Goal: Find specific page/section: Find specific page/section

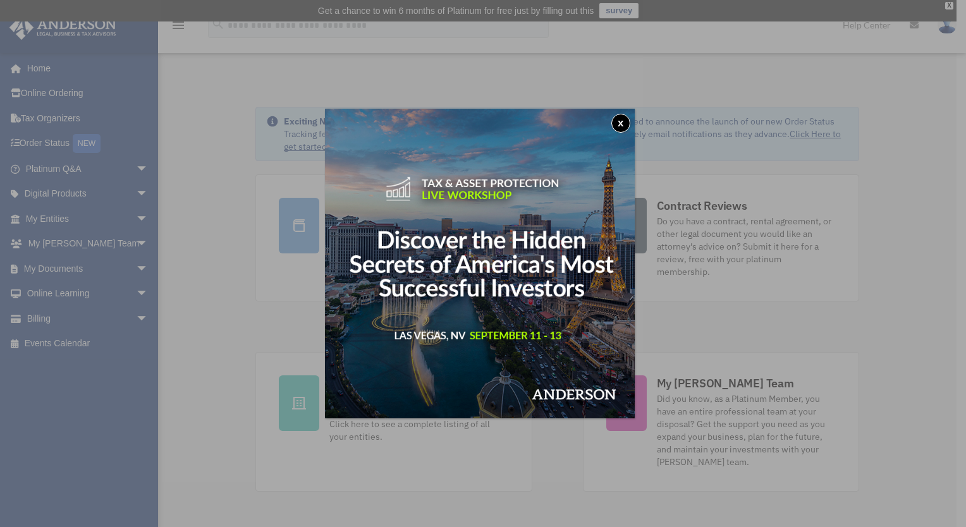
click at [624, 122] on button "x" at bounding box center [620, 123] width 19 height 19
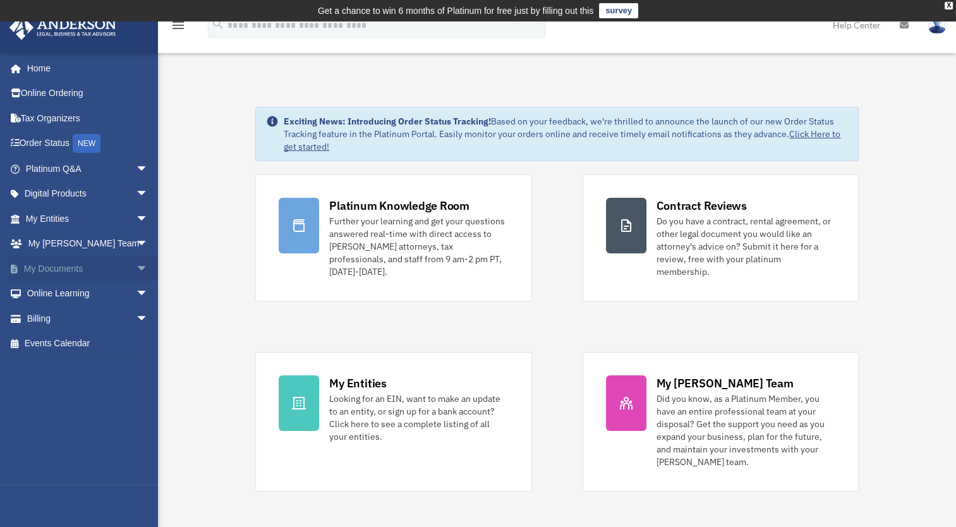
click at [136, 264] on span "arrow_drop_down" at bounding box center [148, 269] width 25 height 26
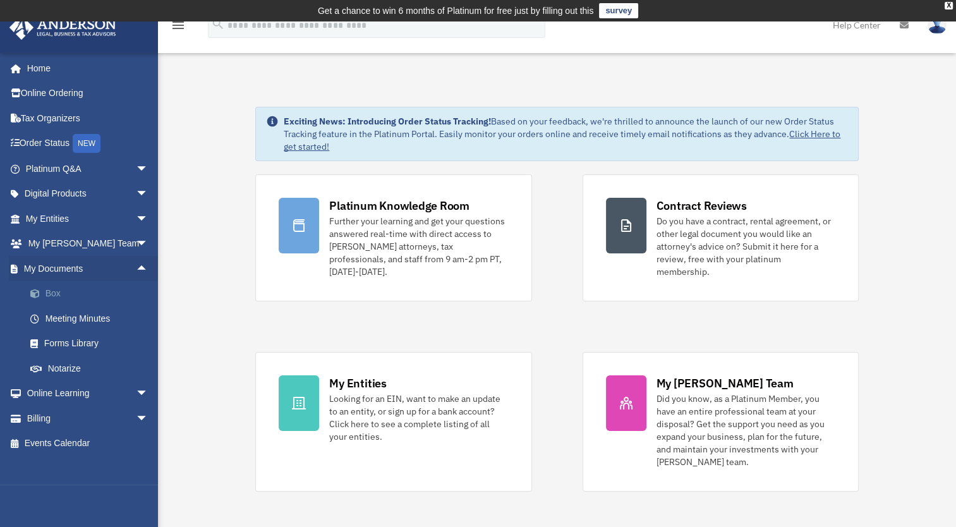
click at [50, 290] on link "Box" at bounding box center [93, 293] width 150 height 25
click at [51, 296] on link "Box" at bounding box center [93, 293] width 150 height 25
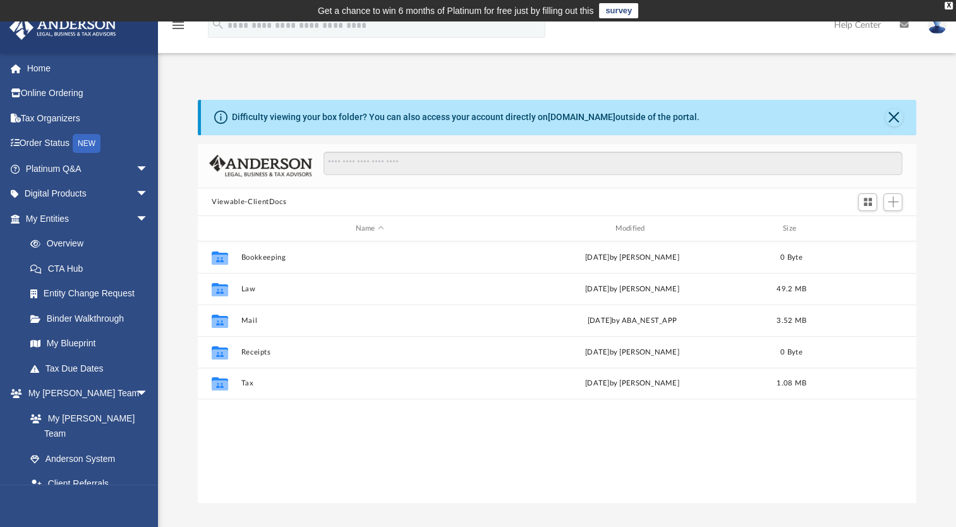
scroll to position [277, 708]
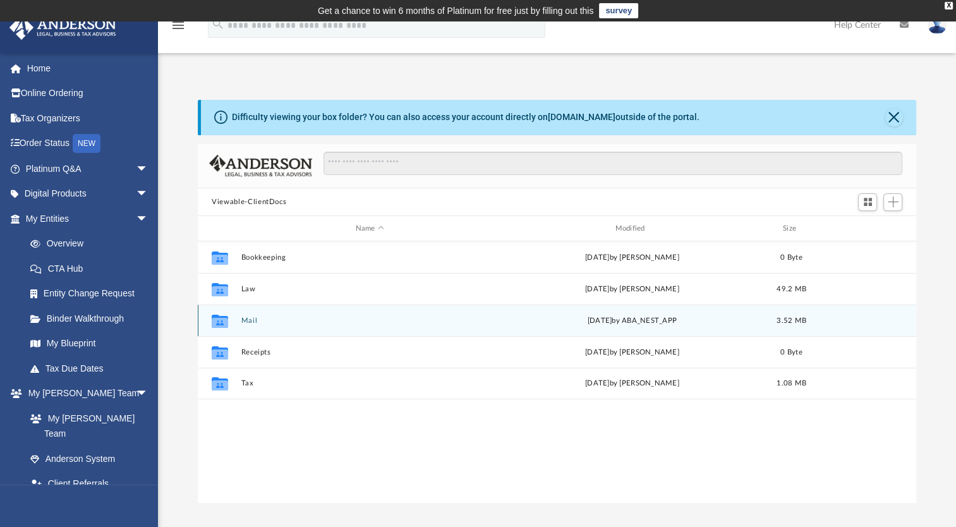
click at [246, 320] on button "Mail" at bounding box center [369, 321] width 257 height 8
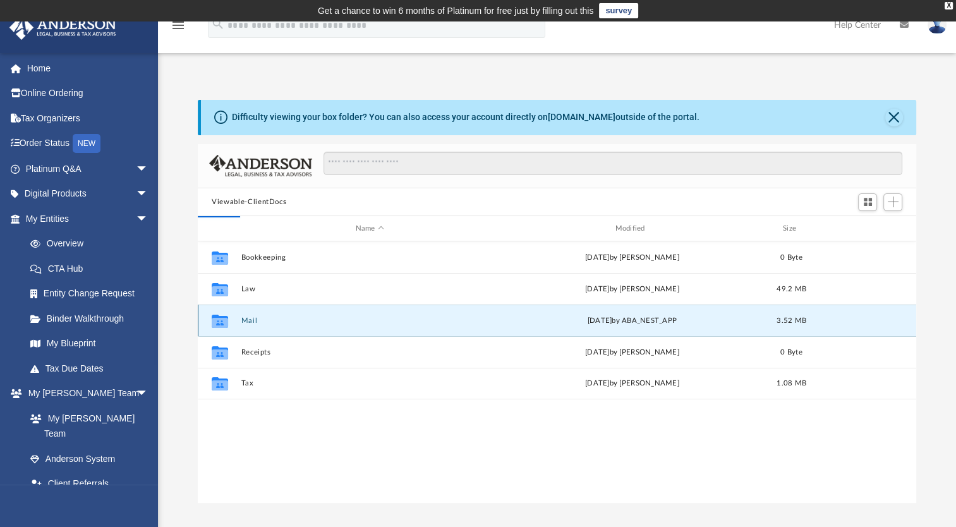
click at [246, 320] on button "Mail" at bounding box center [369, 321] width 257 height 8
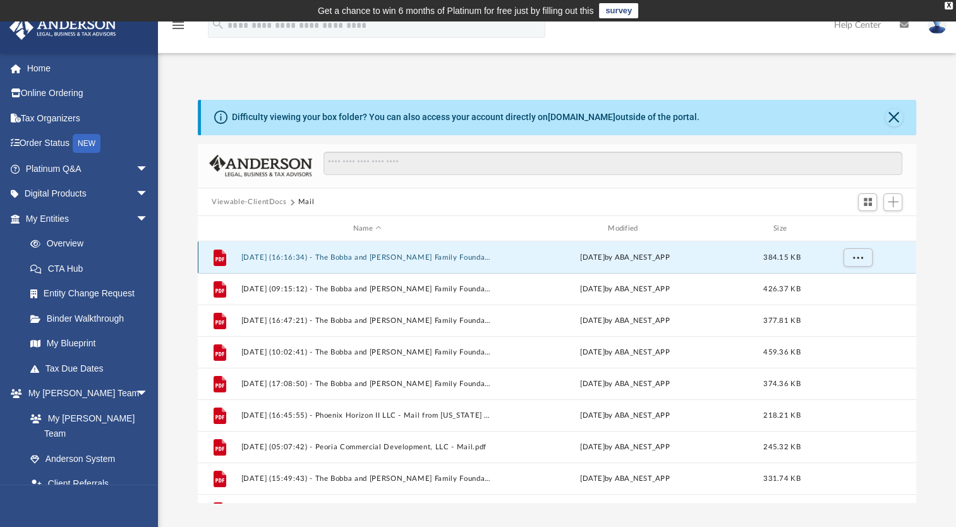
click at [382, 254] on button "2025.01.23 (16:16:34) - The Bobba and Nandipati Family Foundation, Corporation …" at bounding box center [367, 257] width 252 height 8
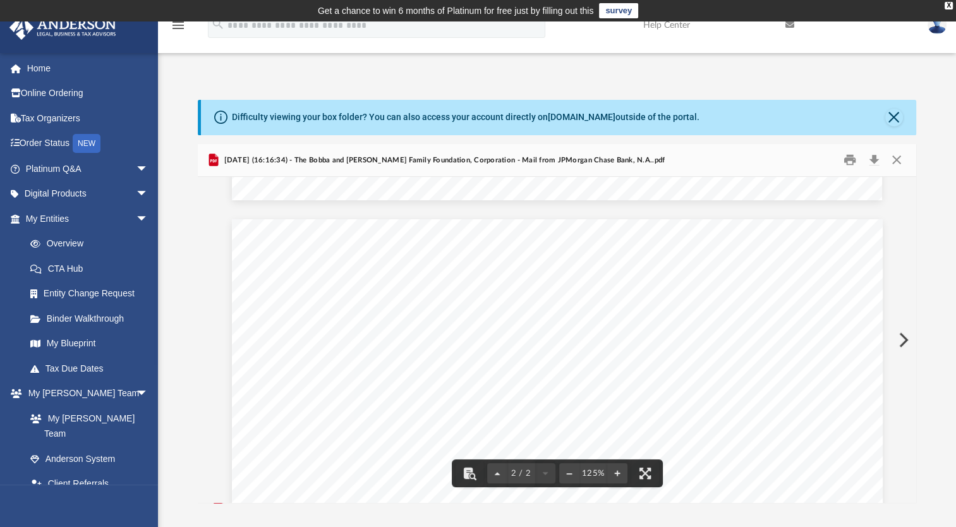
scroll to position [885, 0]
click at [897, 162] on button "Close" at bounding box center [896, 160] width 23 height 20
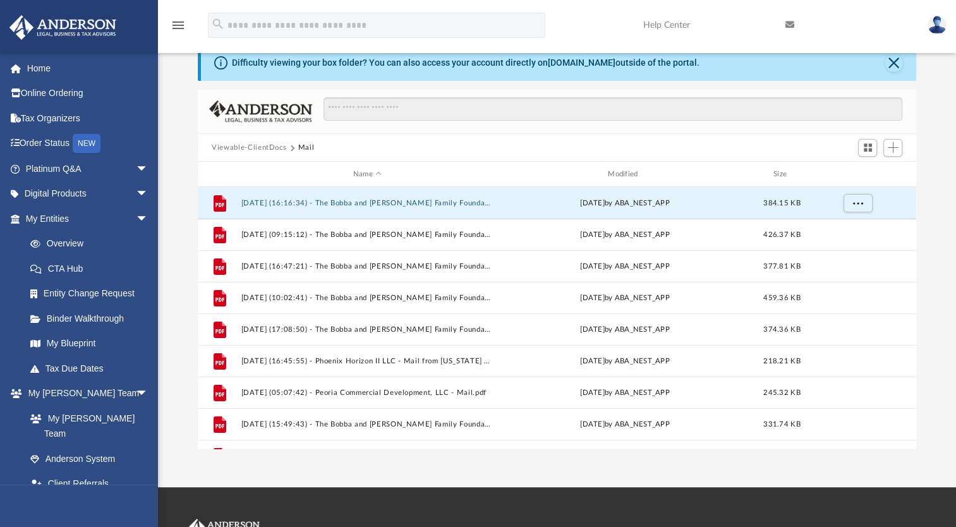
scroll to position [126, 0]
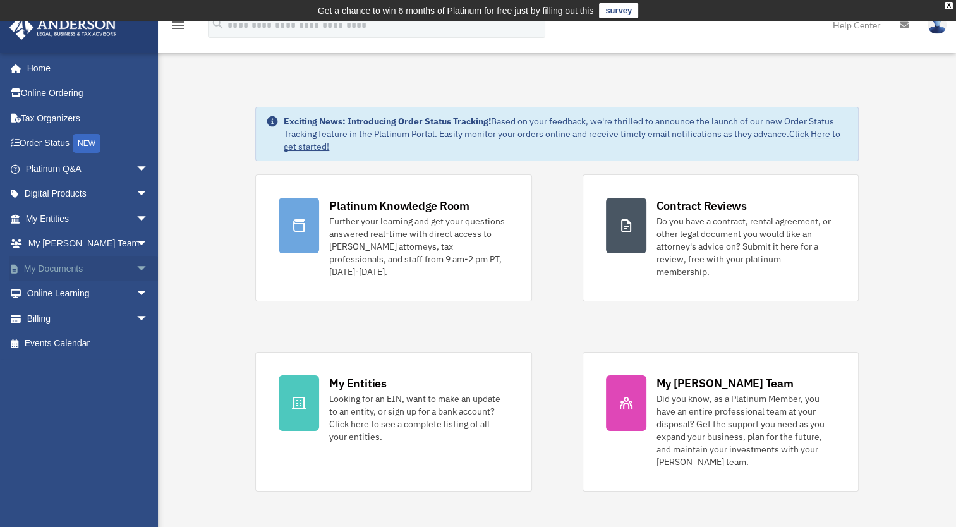
click at [136, 272] on span "arrow_drop_down" at bounding box center [148, 269] width 25 height 26
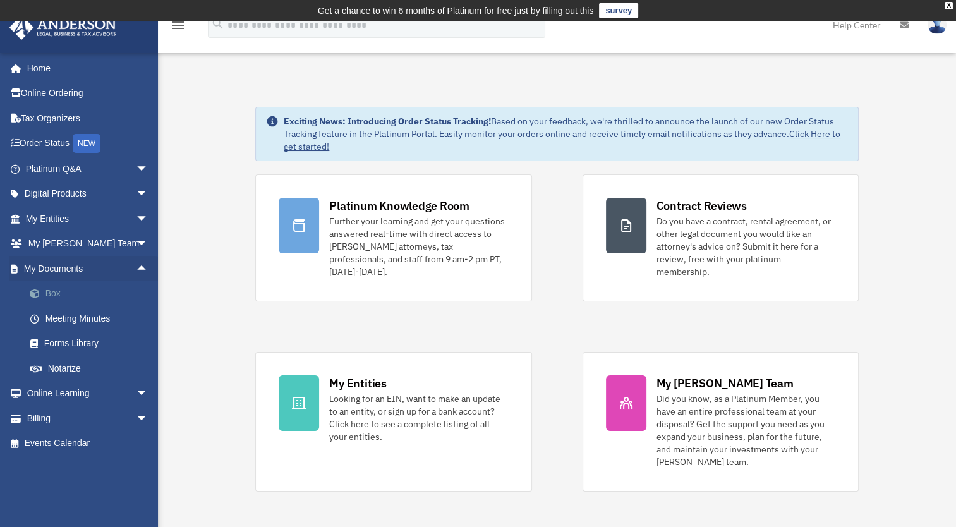
click at [53, 295] on link "Box" at bounding box center [93, 293] width 150 height 25
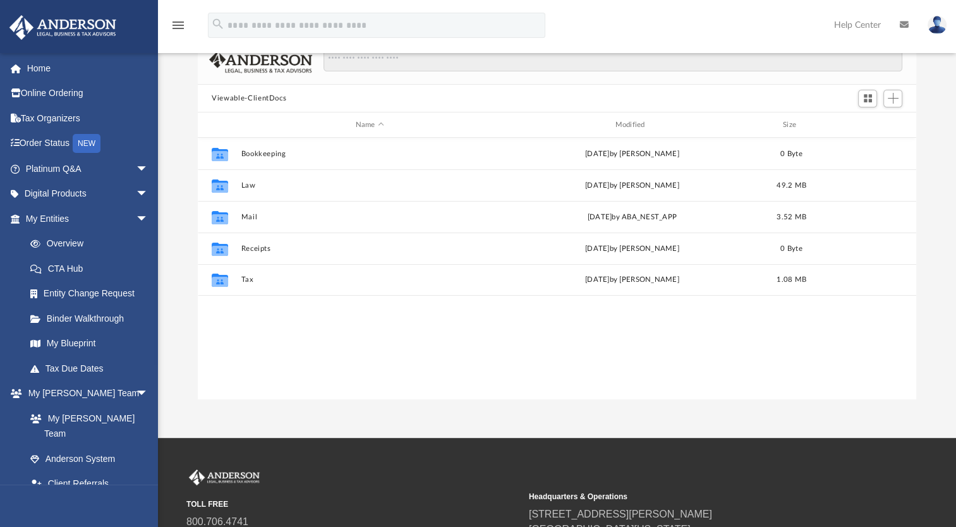
scroll to position [126, 0]
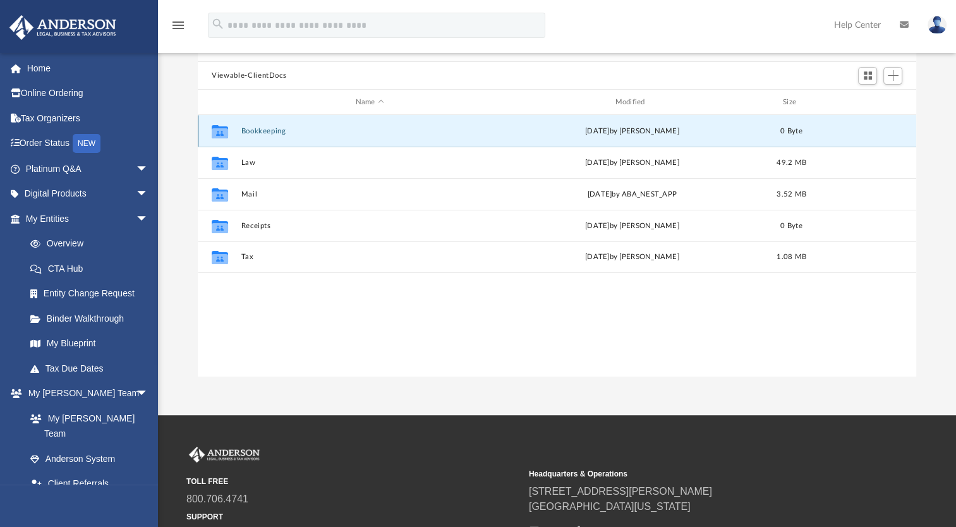
click at [273, 129] on button "Bookkeeping" at bounding box center [369, 131] width 257 height 8
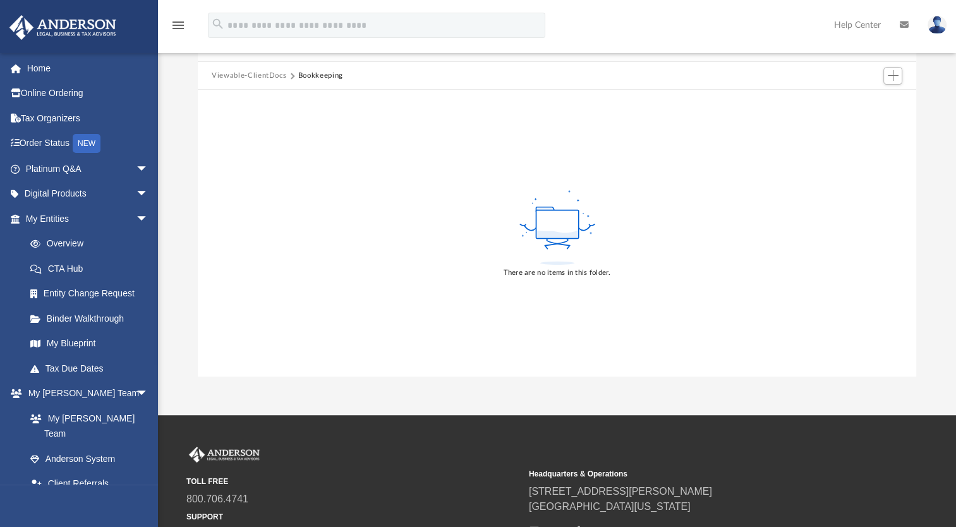
click at [254, 75] on button "Viewable-ClientDocs" at bounding box center [249, 75] width 75 height 11
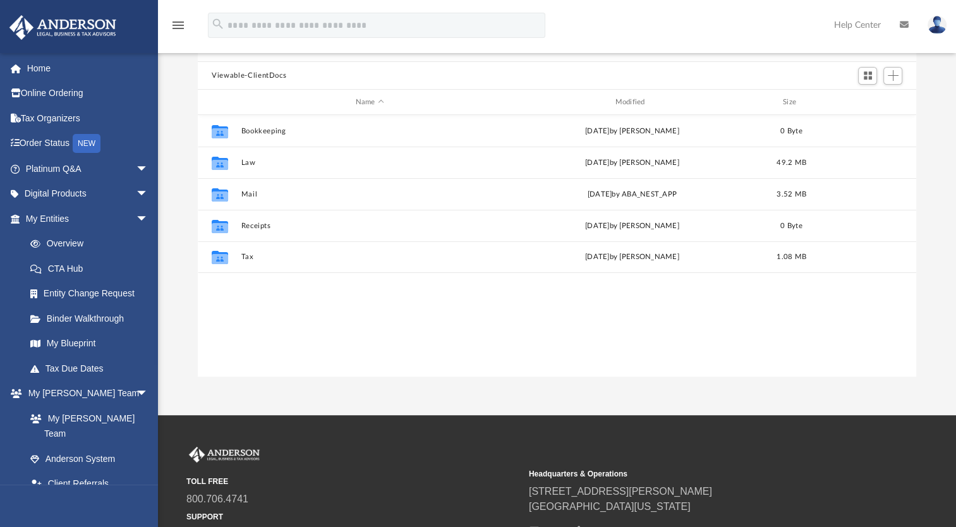
scroll to position [277, 708]
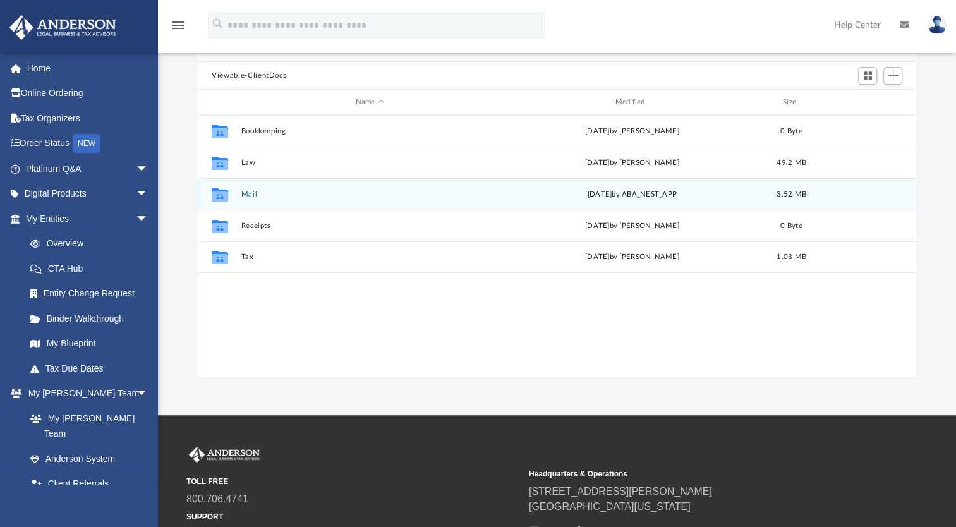
click at [253, 195] on button "Mail" at bounding box center [369, 194] width 257 height 8
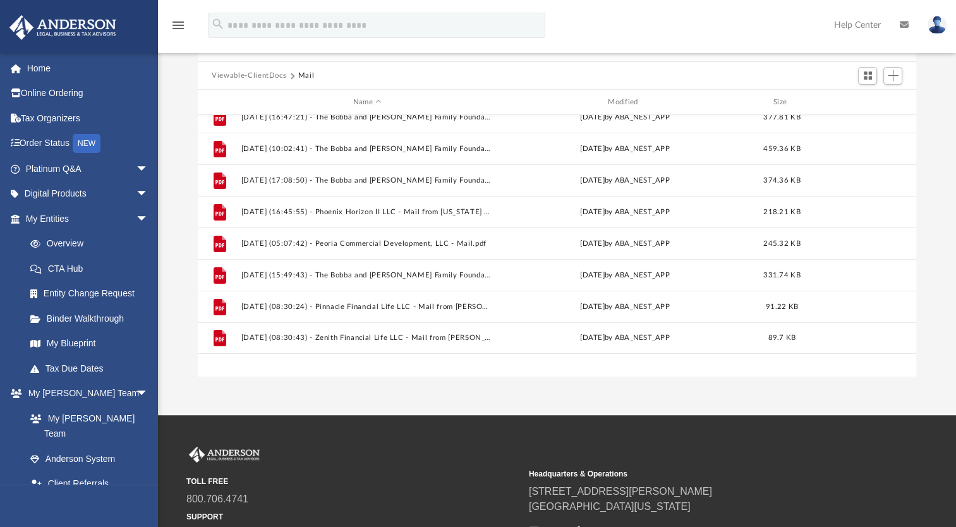
scroll to position [0, 0]
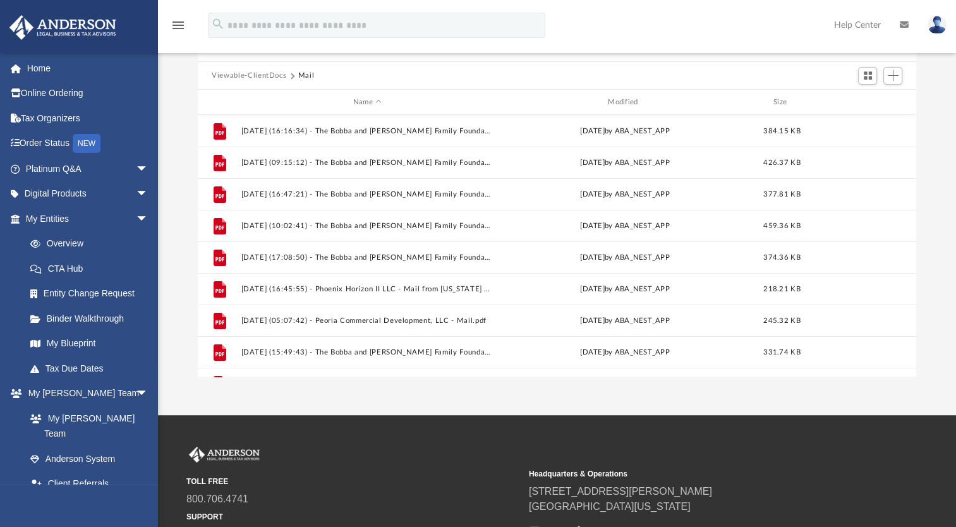
click at [235, 71] on button "Viewable-ClientDocs" at bounding box center [249, 75] width 75 height 11
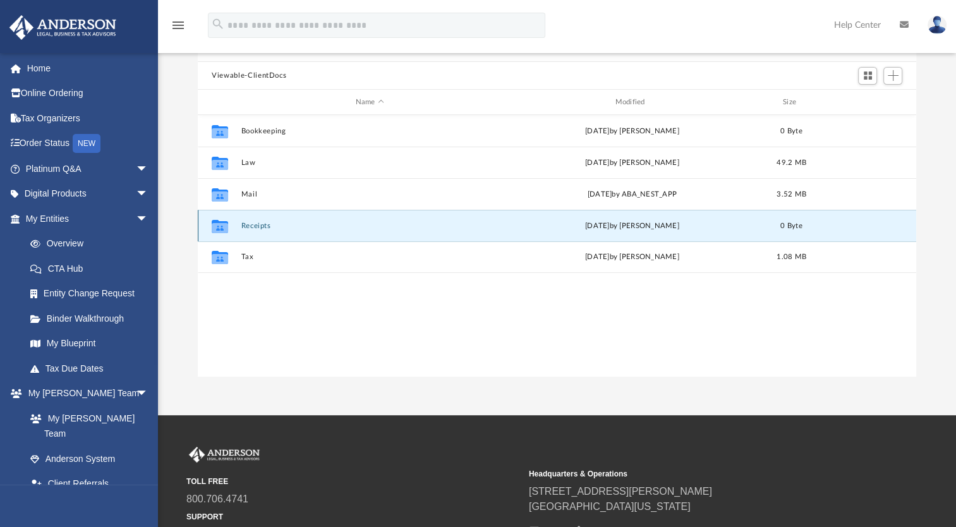
click at [264, 225] on button "Receipts" at bounding box center [369, 226] width 257 height 8
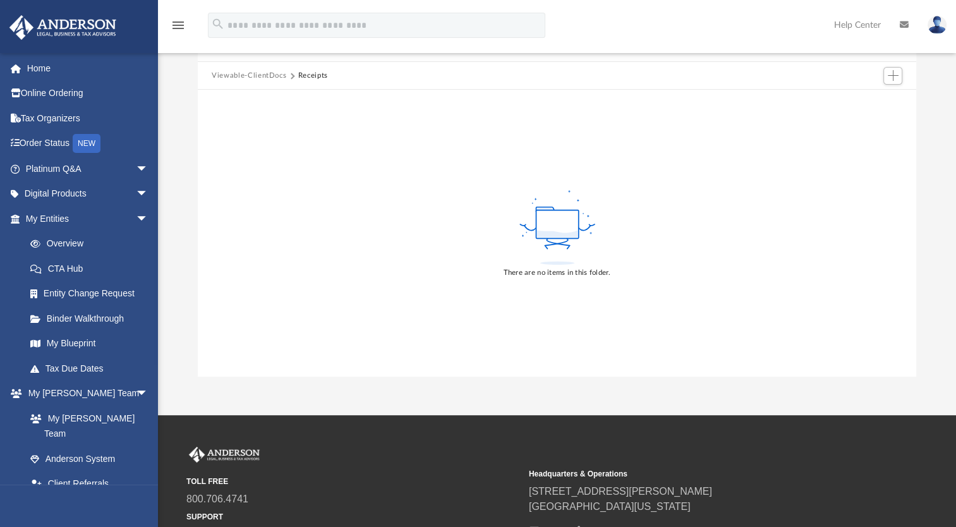
click at [262, 73] on button "Viewable-ClientDocs" at bounding box center [249, 75] width 75 height 11
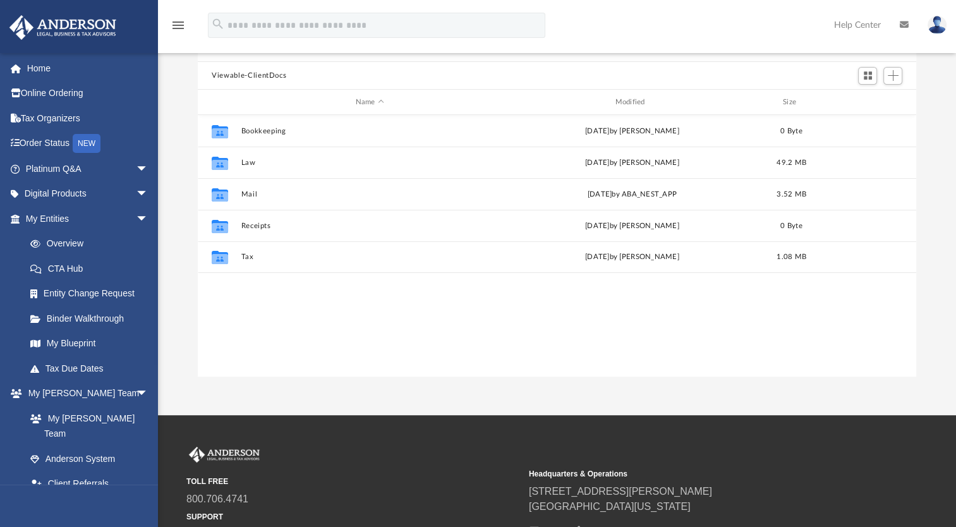
scroll to position [277, 708]
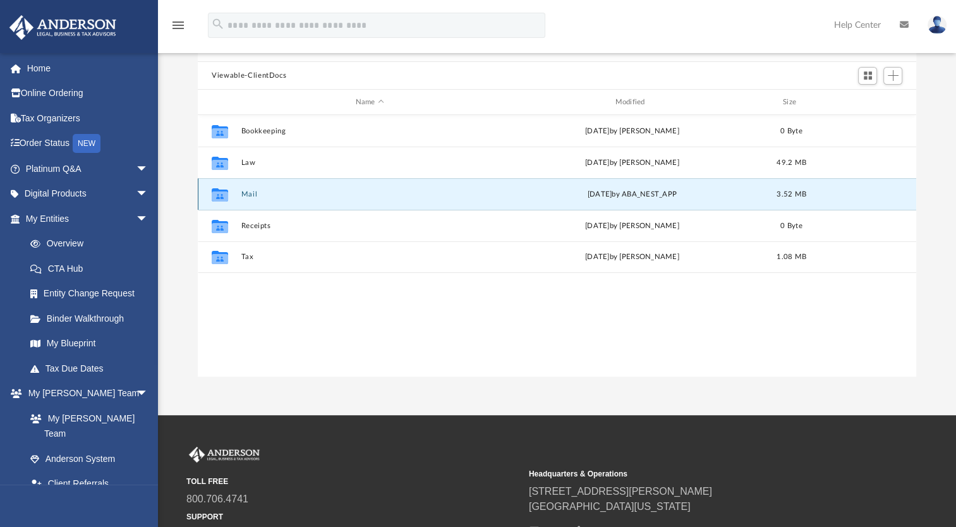
click at [243, 194] on button "Mail" at bounding box center [369, 194] width 257 height 8
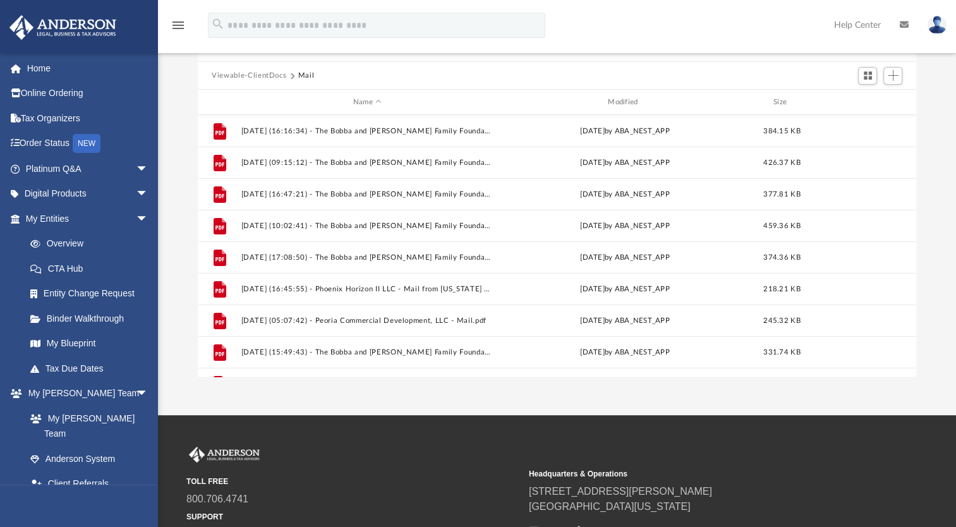
click at [236, 81] on div "Viewable-ClientDocs Mail" at bounding box center [557, 76] width 719 height 28
click at [236, 73] on button "Viewable-ClientDocs" at bounding box center [249, 75] width 75 height 11
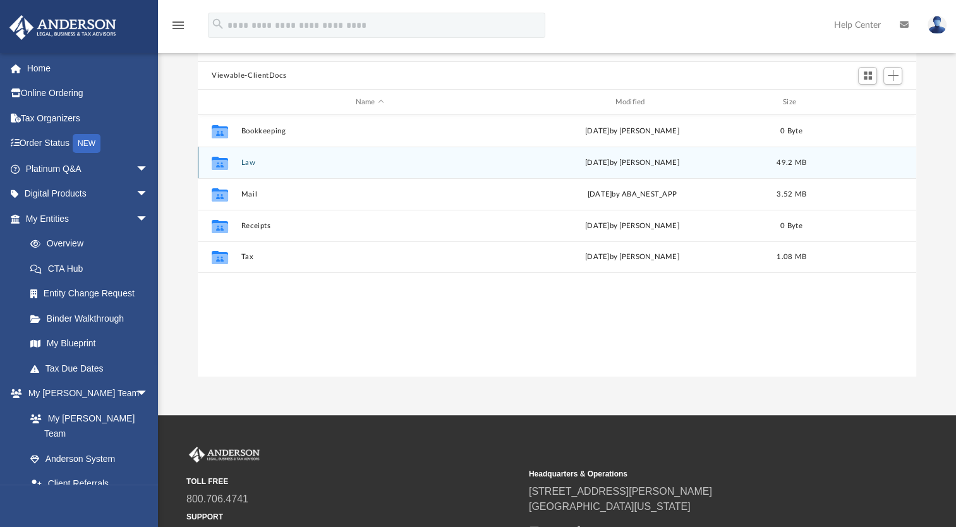
click at [246, 159] on button "Law" at bounding box center [369, 163] width 257 height 8
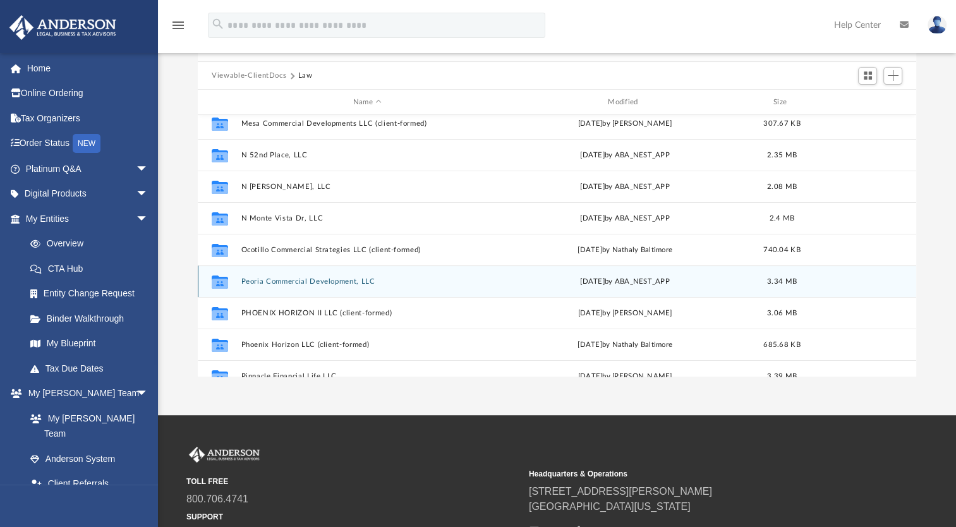
scroll to position [253, 0]
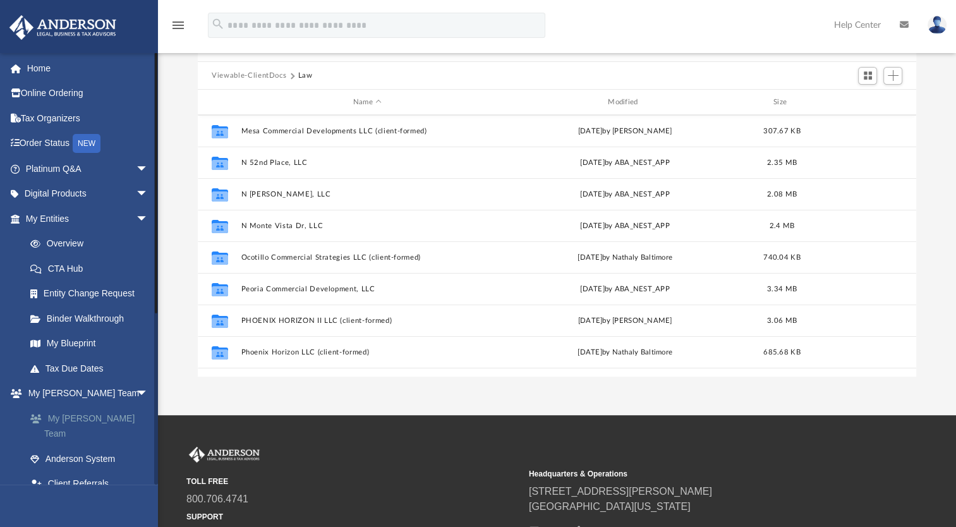
click at [71, 416] on link "My [PERSON_NAME] Team" at bounding box center [93, 426] width 150 height 40
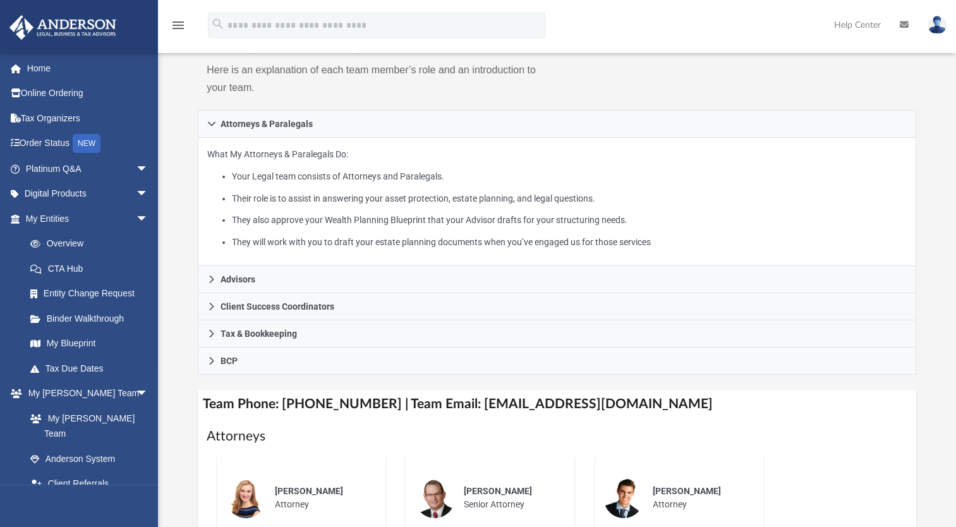
scroll to position [190, 0]
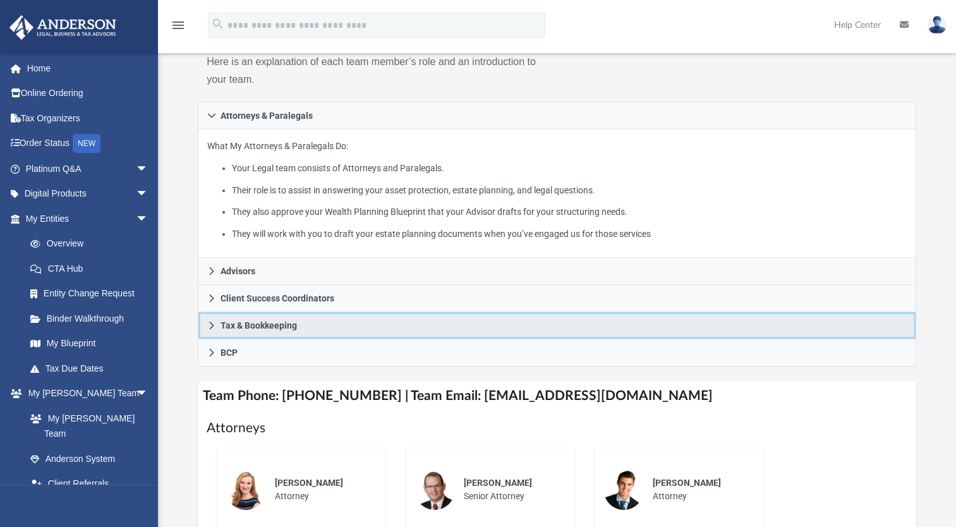
click at [216, 321] on icon at bounding box center [211, 325] width 9 height 9
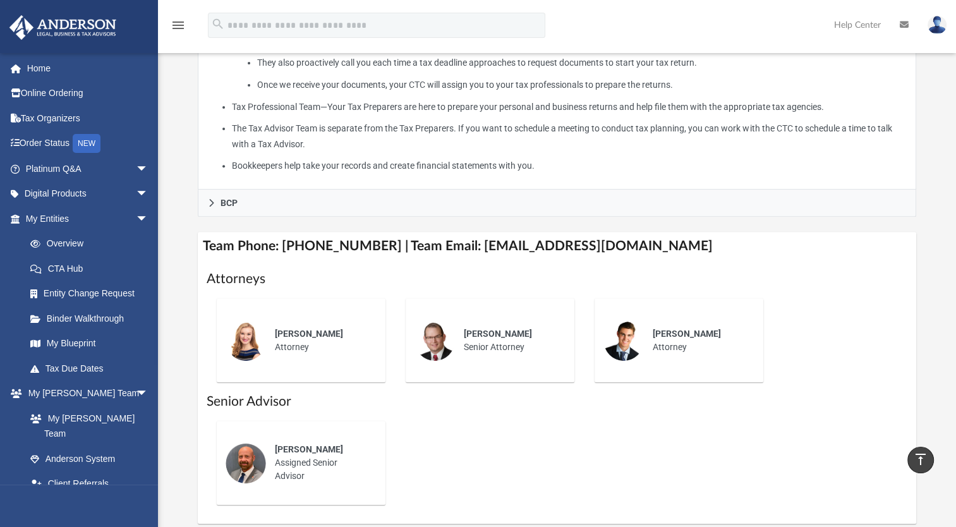
scroll to position [379, 0]
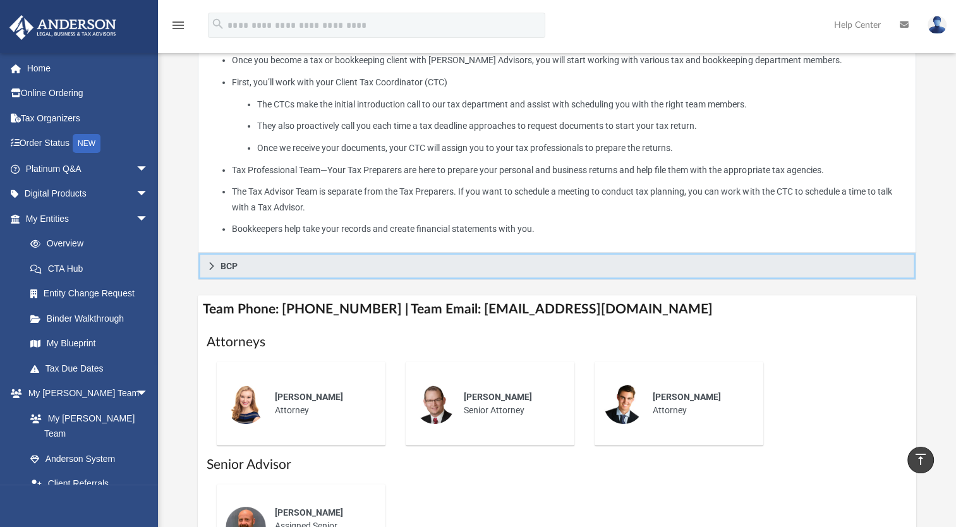
click at [213, 270] on link "BCP" at bounding box center [557, 266] width 719 height 27
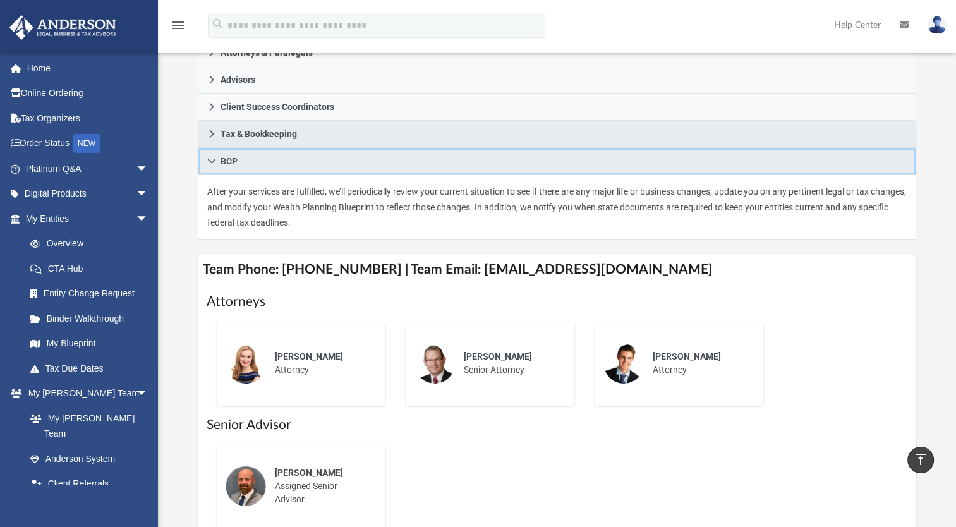
scroll to position [126, 0]
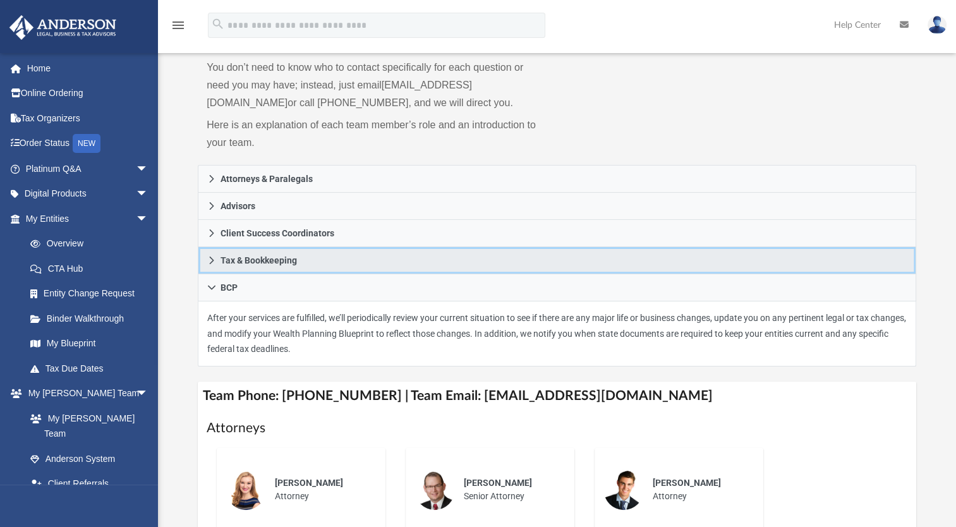
click at [209, 257] on icon at bounding box center [211, 260] width 9 height 9
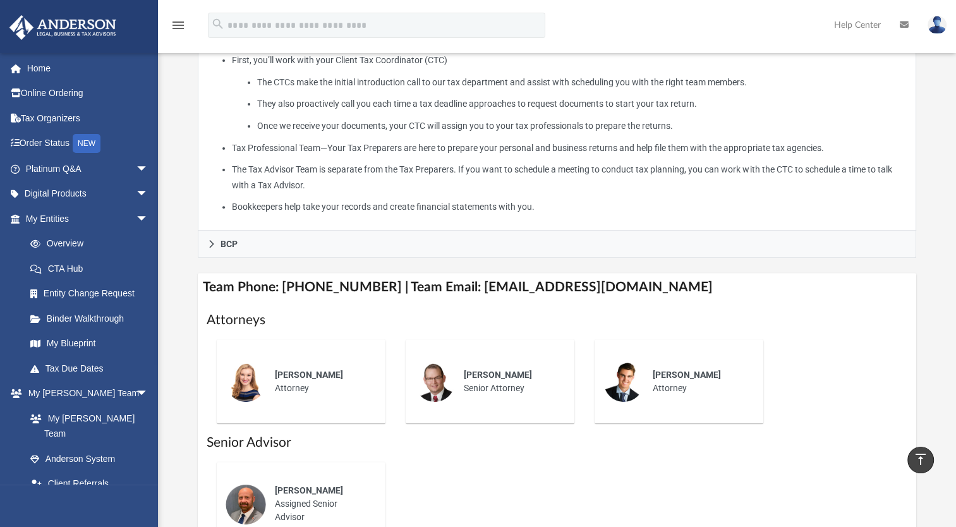
scroll to position [316, 0]
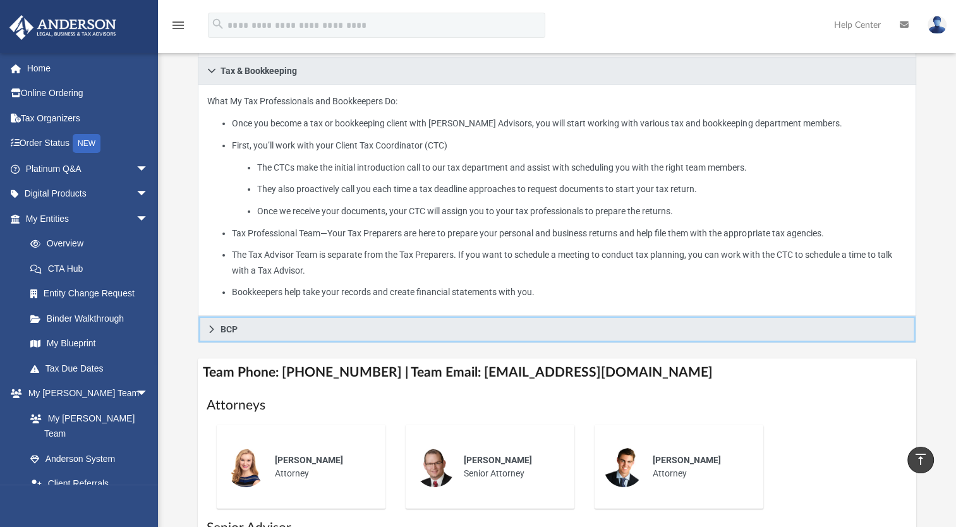
click at [211, 329] on icon at bounding box center [211, 329] width 9 height 9
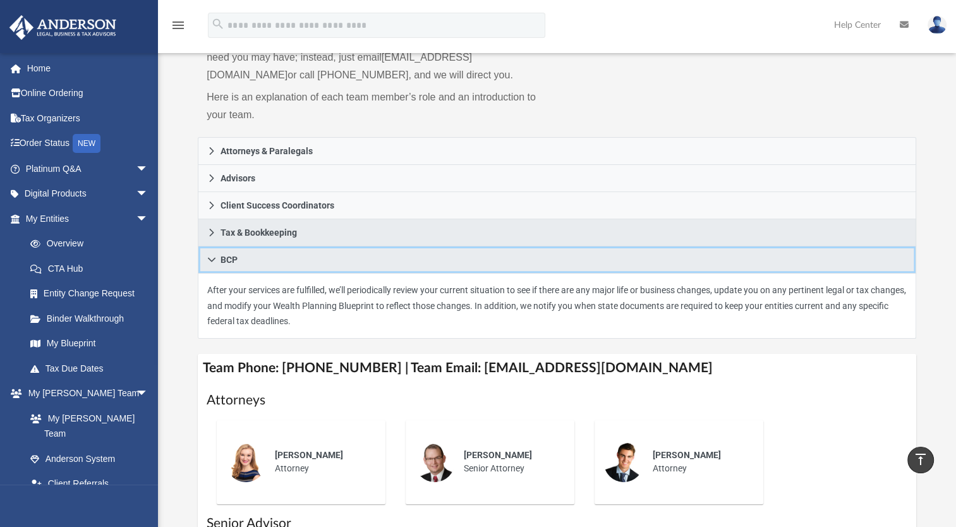
scroll to position [126, 0]
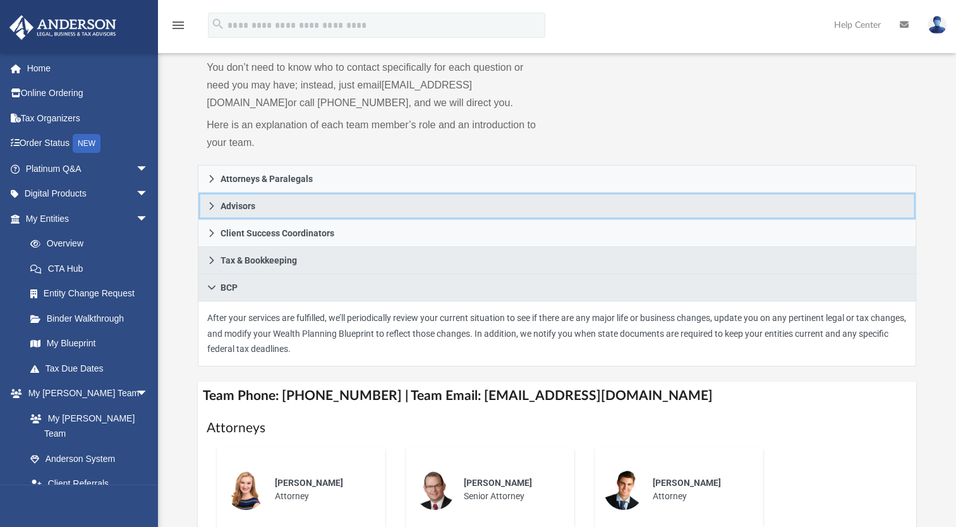
click at [209, 207] on icon at bounding box center [211, 206] width 9 height 9
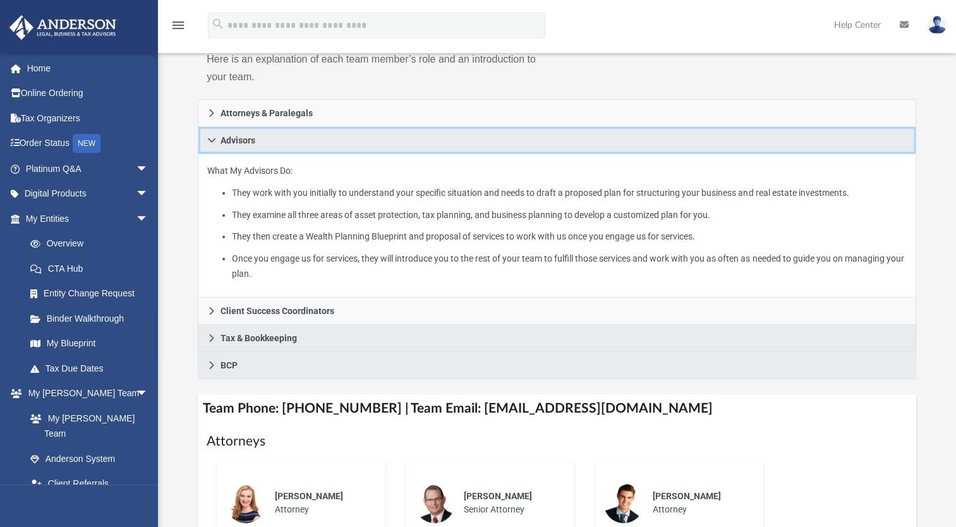
scroll to position [253, 0]
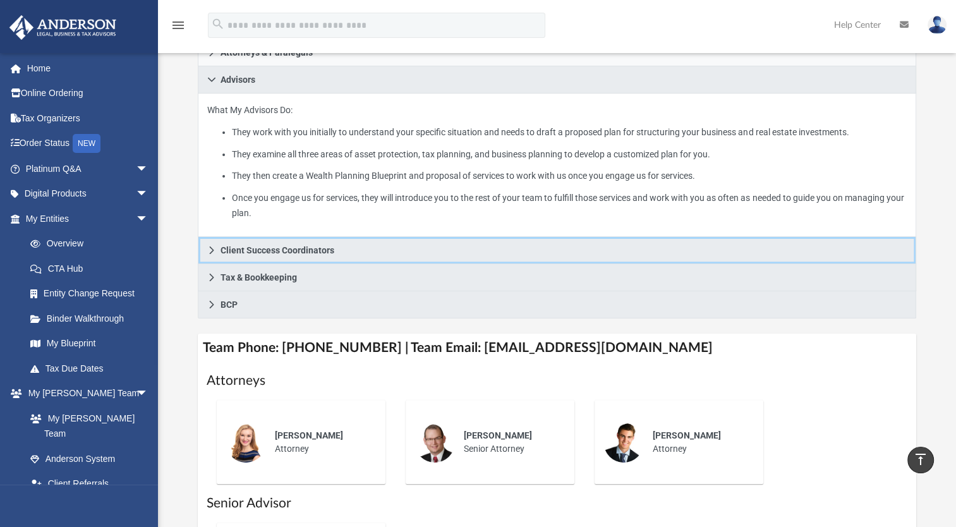
click at [215, 250] on icon at bounding box center [211, 250] width 9 height 9
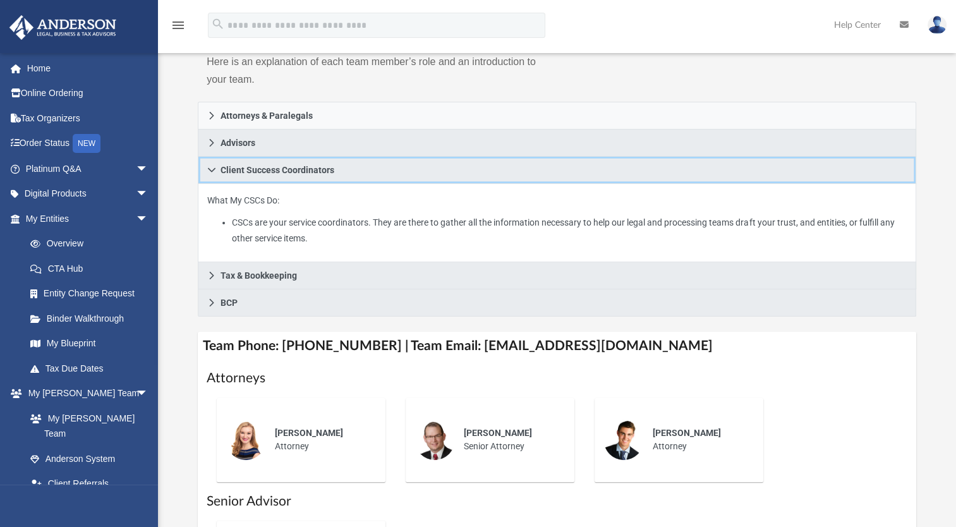
scroll to position [126, 0]
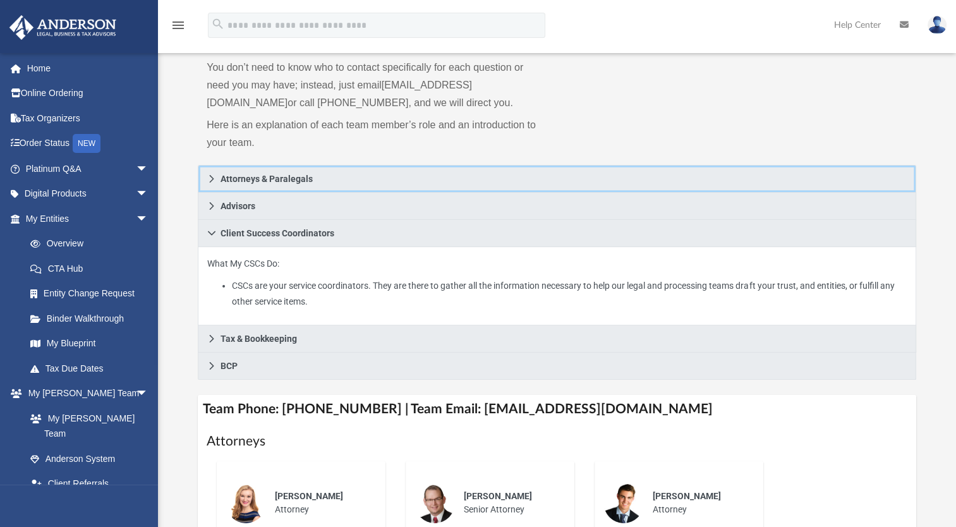
click at [214, 178] on icon at bounding box center [211, 178] width 9 height 9
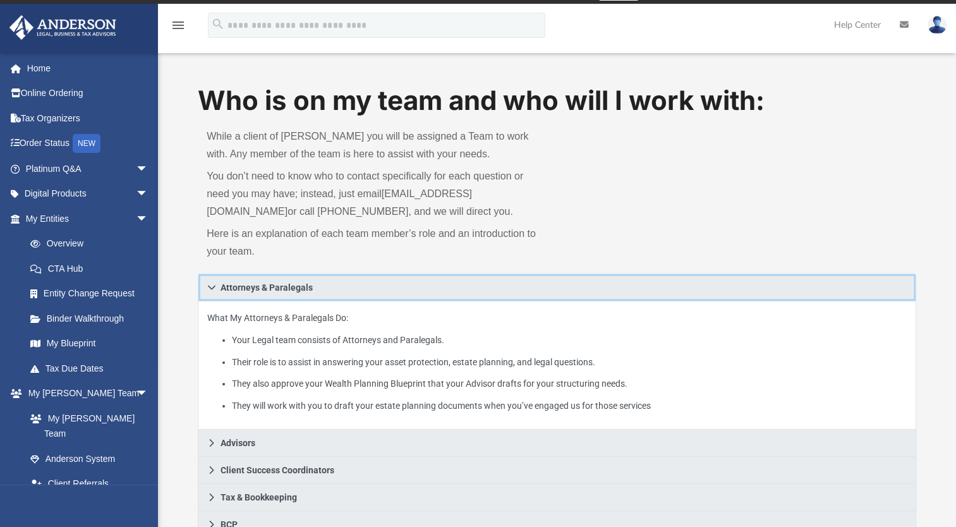
scroll to position [0, 0]
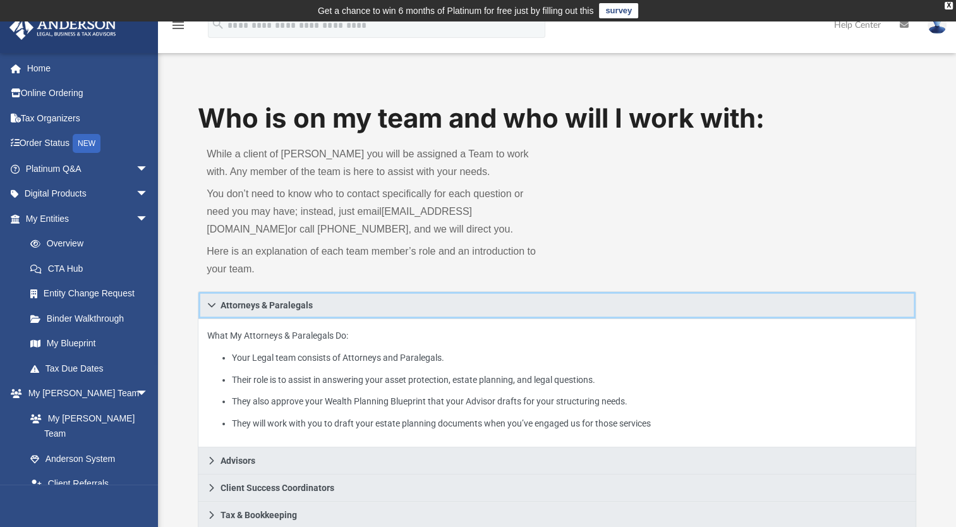
click at [212, 307] on icon at bounding box center [211, 305] width 9 height 9
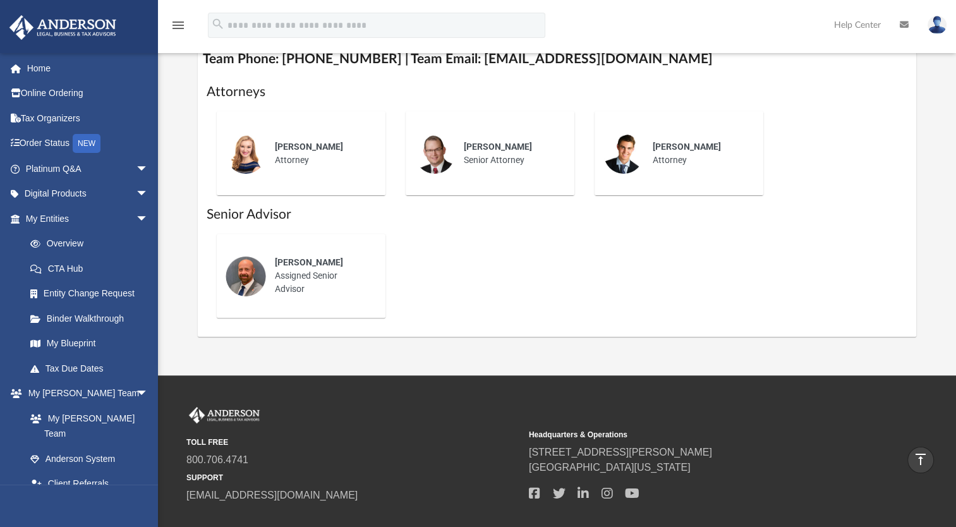
scroll to position [379, 0]
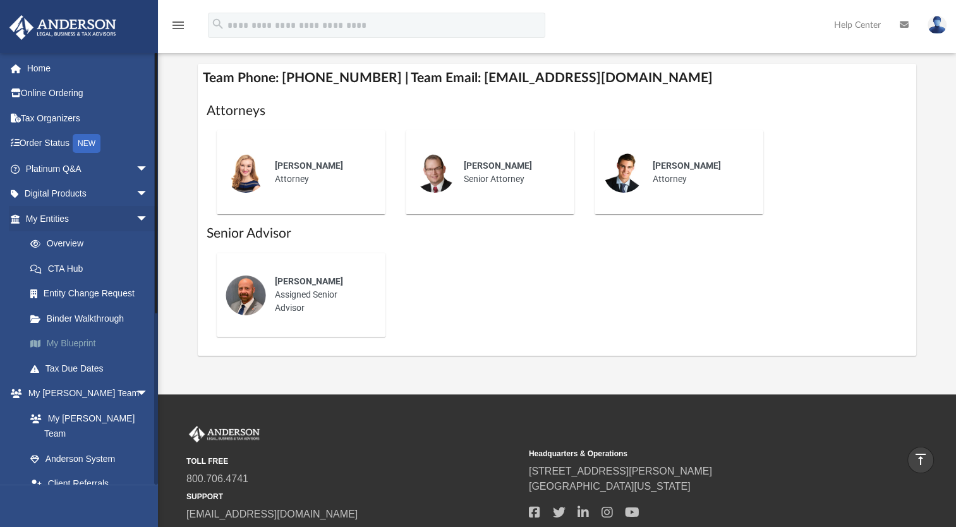
click at [75, 340] on link "My Blueprint" at bounding box center [93, 343] width 150 height 25
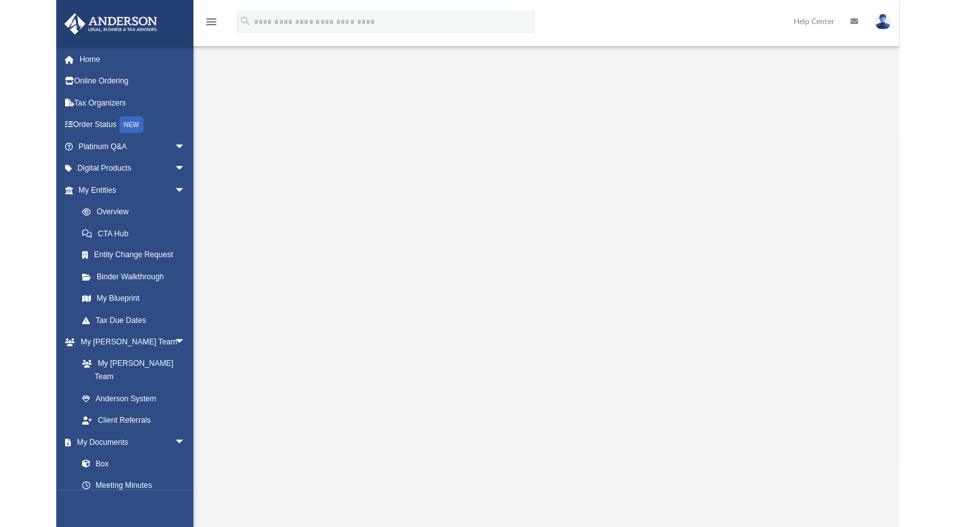
scroll to position [26, 0]
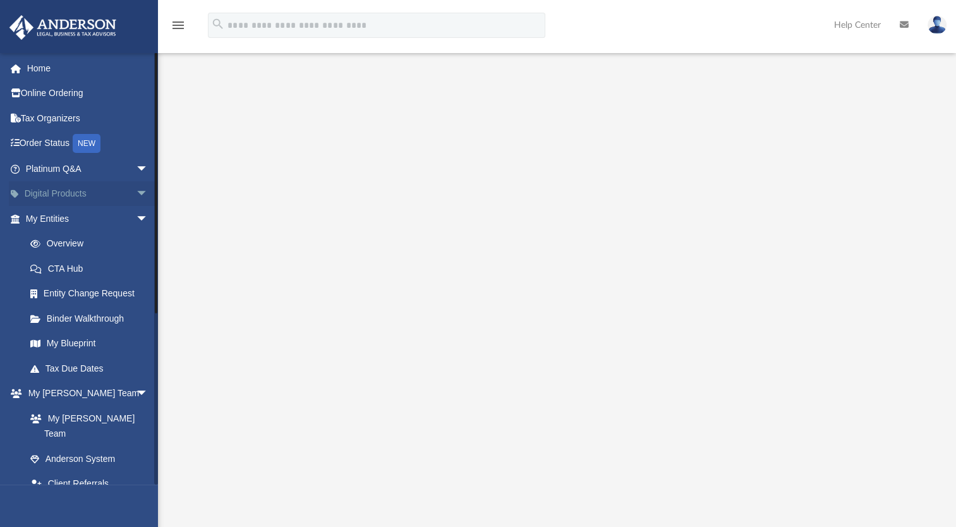
click at [136, 194] on span "arrow_drop_down" at bounding box center [148, 194] width 25 height 26
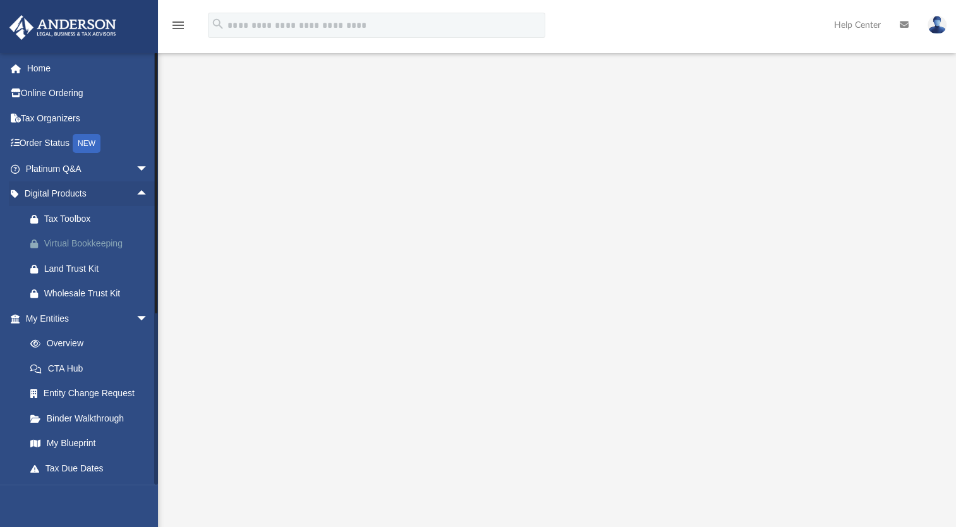
click at [110, 241] on div "Virtual Bookkeeping" at bounding box center [97, 244] width 107 height 16
click at [136, 192] on span "arrow_drop_up" at bounding box center [148, 194] width 25 height 26
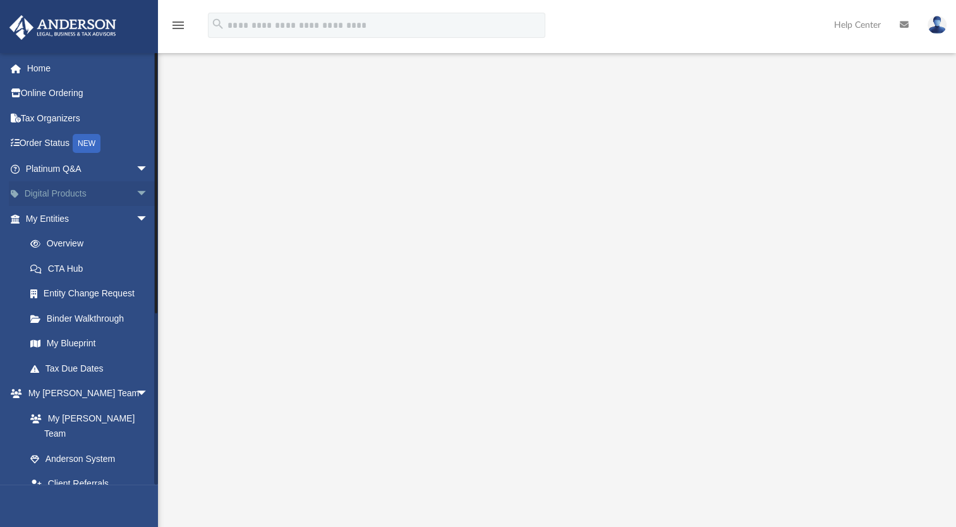
click at [136, 193] on span "arrow_drop_down" at bounding box center [148, 194] width 25 height 26
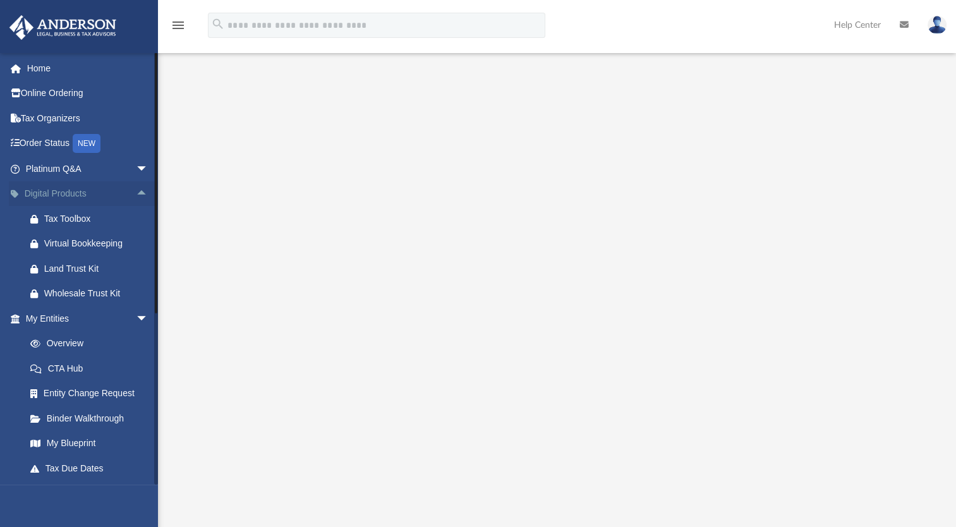
click at [136, 193] on span "arrow_drop_up" at bounding box center [148, 194] width 25 height 26
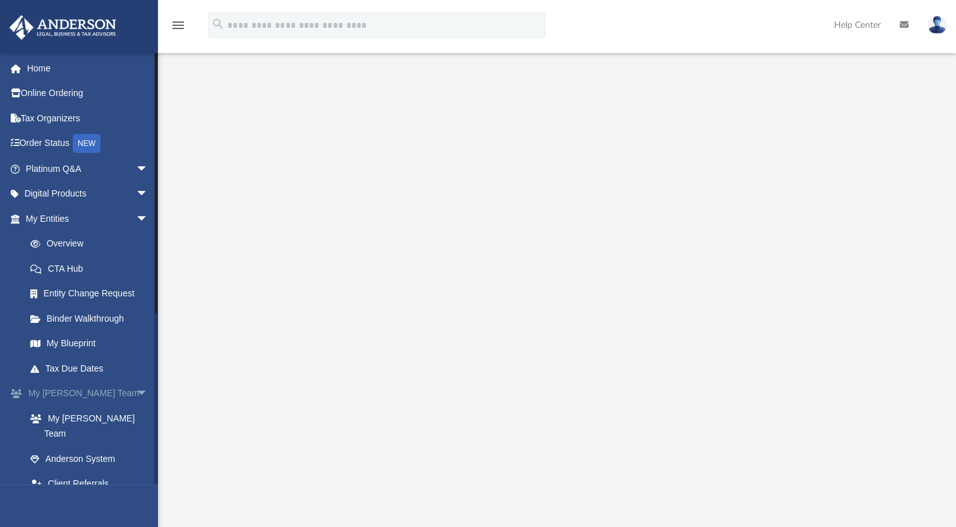
click at [136, 391] on span "arrow_drop_down" at bounding box center [148, 394] width 25 height 26
click at [136, 418] on span "arrow_drop_down" at bounding box center [148, 419] width 25 height 26
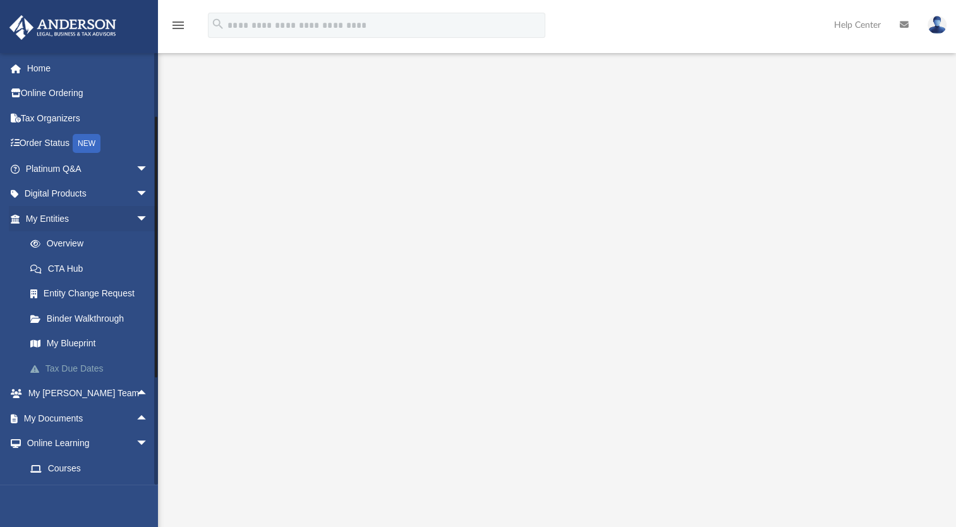
scroll to position [63, 0]
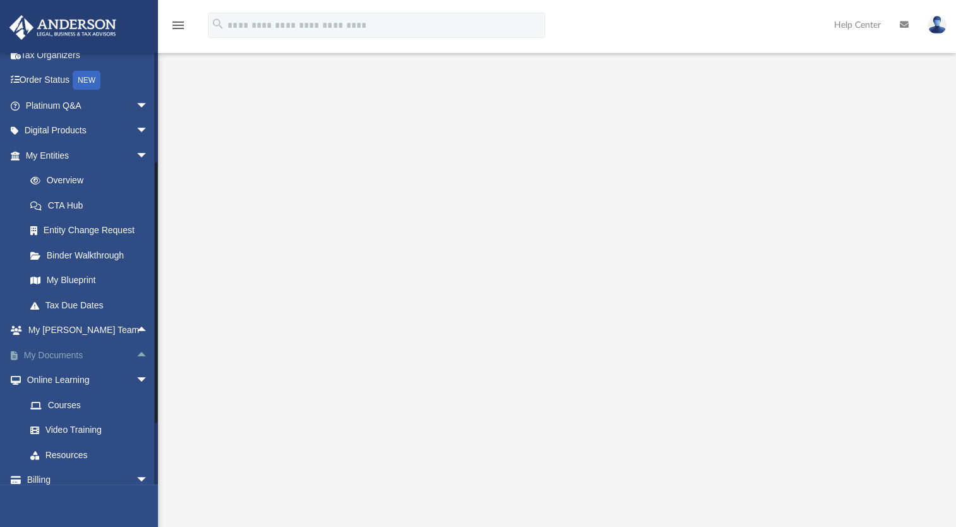
click at [136, 355] on span "arrow_drop_up" at bounding box center [148, 356] width 25 height 26
click at [136, 147] on span "arrow_drop_down" at bounding box center [148, 156] width 25 height 26
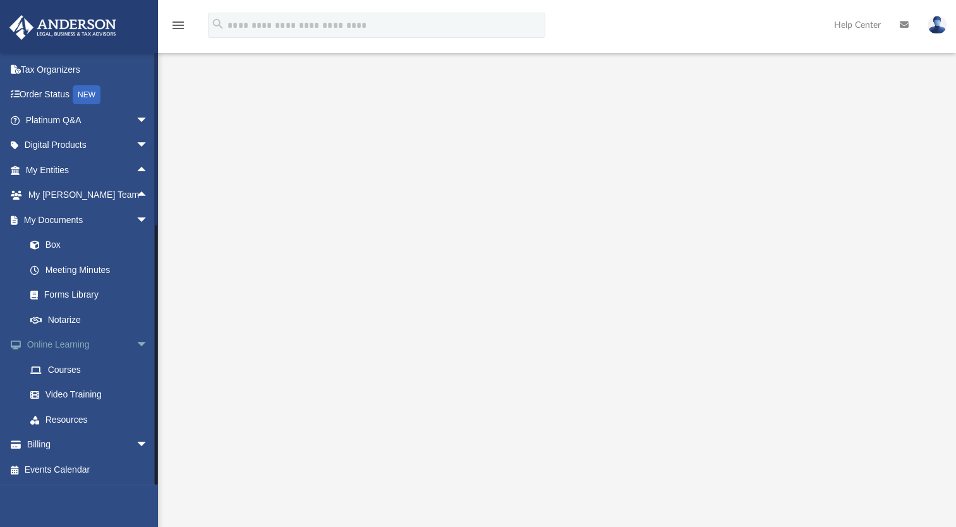
click at [136, 341] on span "arrow_drop_down" at bounding box center [148, 345] width 25 height 26
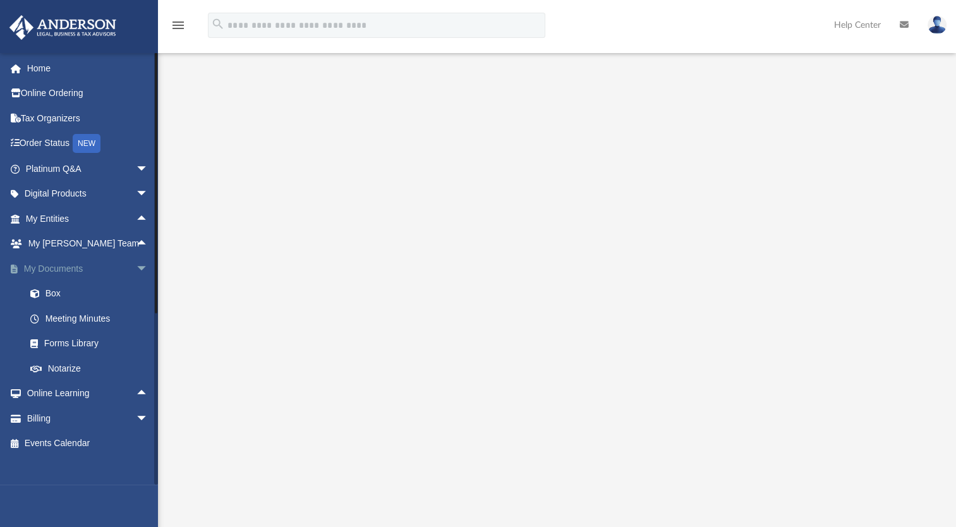
click at [136, 272] on span "arrow_drop_down" at bounding box center [148, 269] width 25 height 26
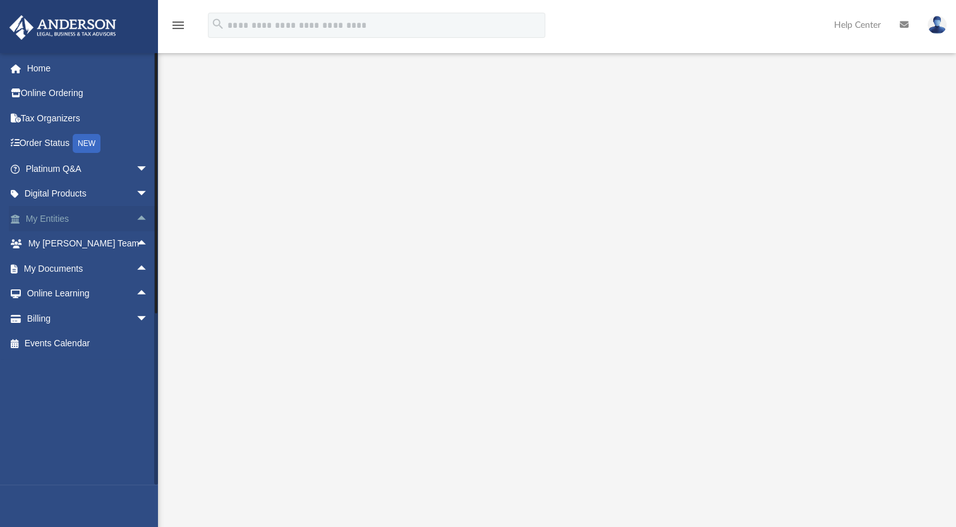
click at [138, 219] on span "arrow_drop_up" at bounding box center [148, 219] width 25 height 26
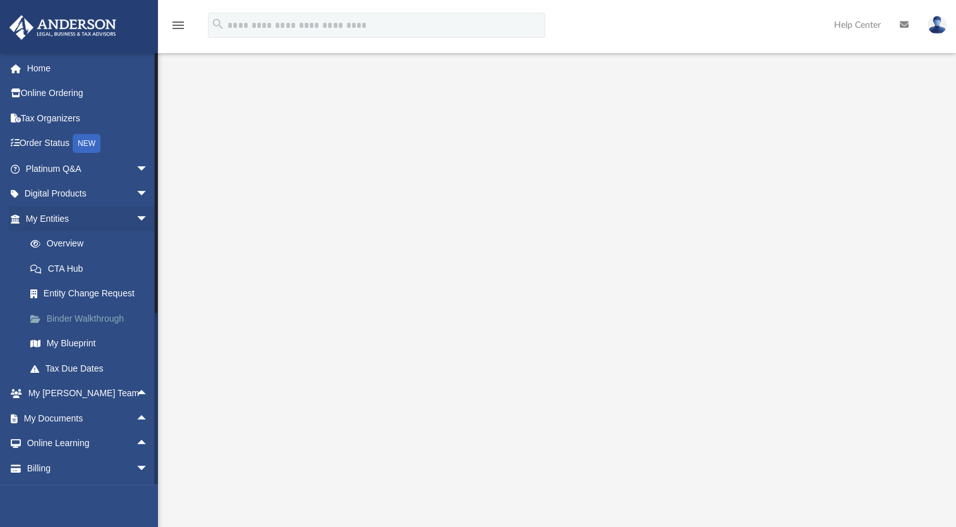
click at [89, 314] on link "Binder Walkthrough" at bounding box center [93, 318] width 150 height 25
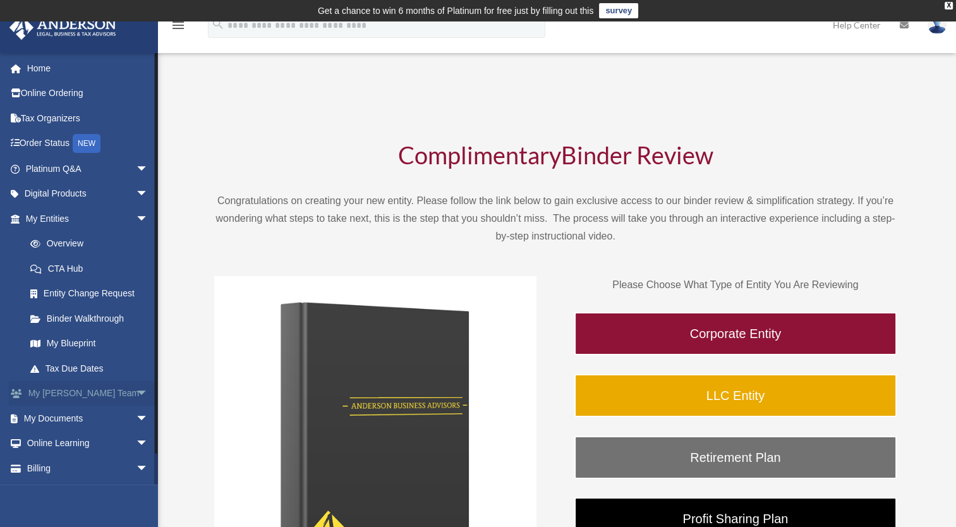
click at [136, 391] on span "arrow_drop_down" at bounding box center [148, 394] width 25 height 26
click at [136, 391] on span "arrow_drop_up" at bounding box center [148, 394] width 25 height 26
click at [136, 416] on span "arrow_drop_down" at bounding box center [148, 419] width 25 height 26
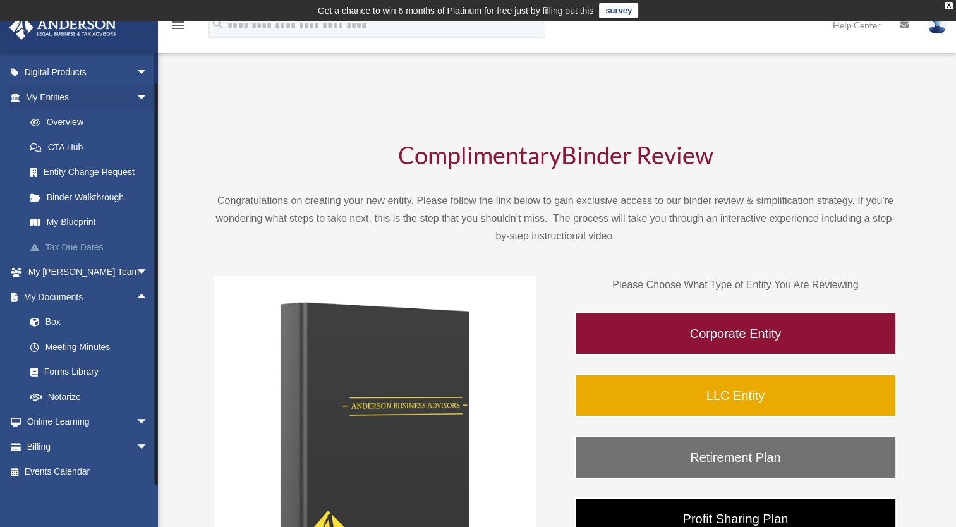
scroll to position [124, 0]
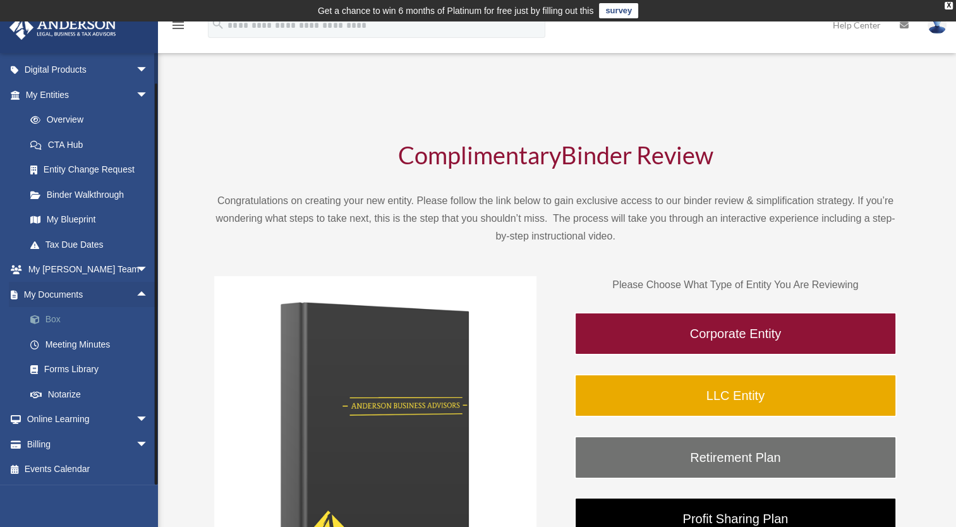
click at [52, 318] on link "Box" at bounding box center [93, 319] width 150 height 25
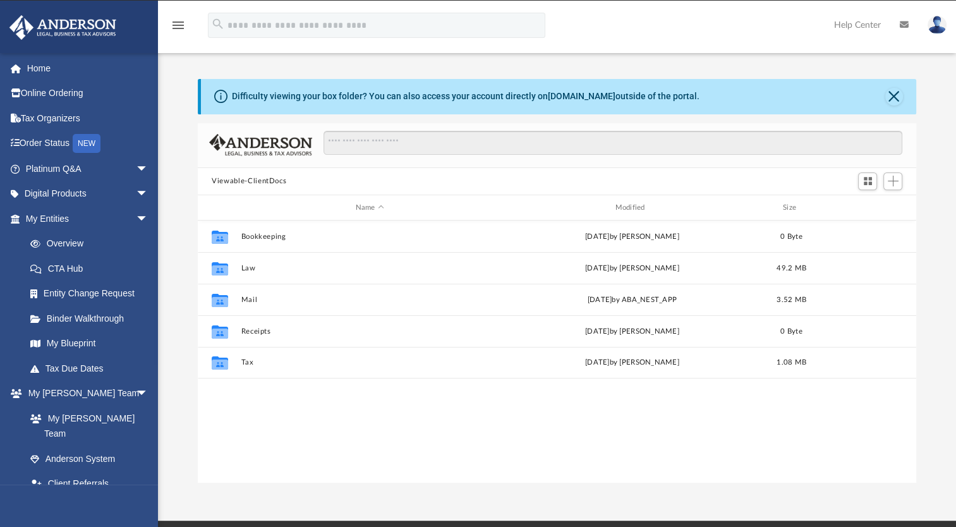
scroll to position [277, 708]
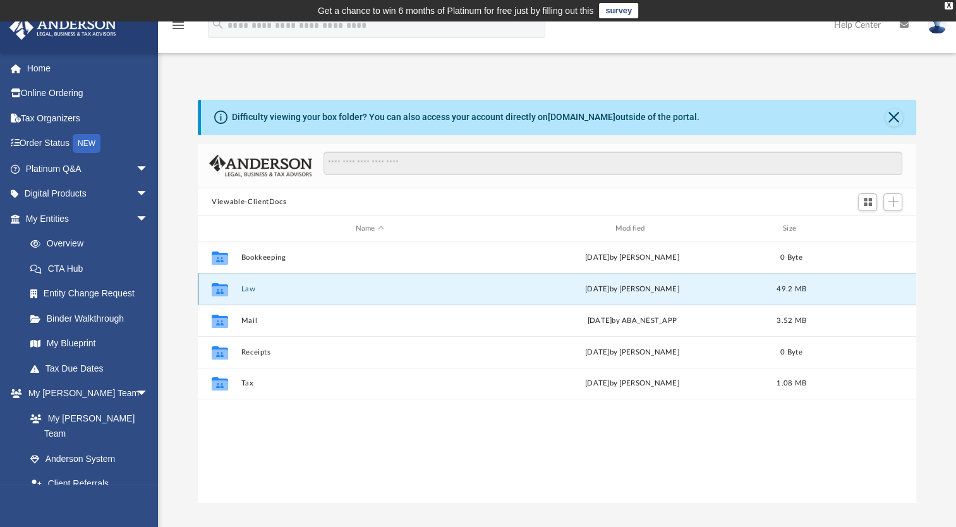
click at [245, 291] on button "Law" at bounding box center [369, 289] width 257 height 8
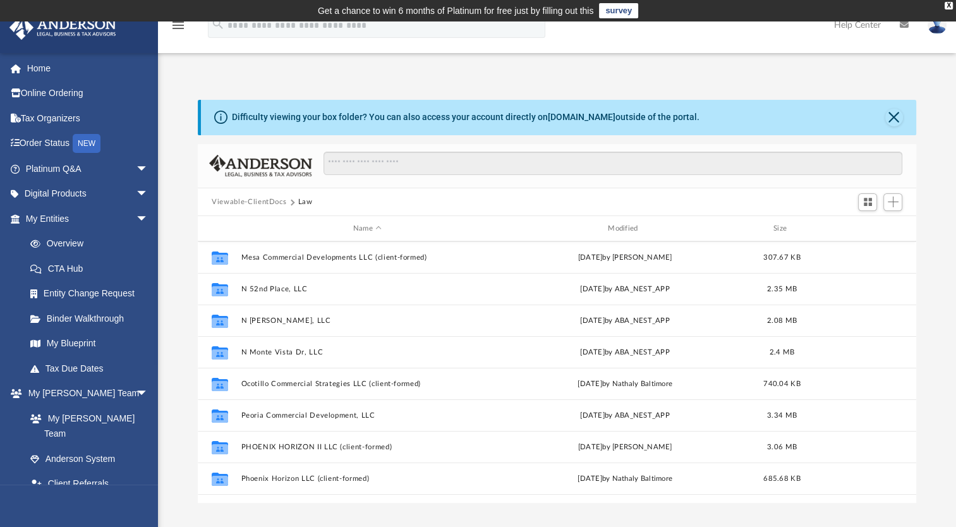
scroll to position [316, 0]
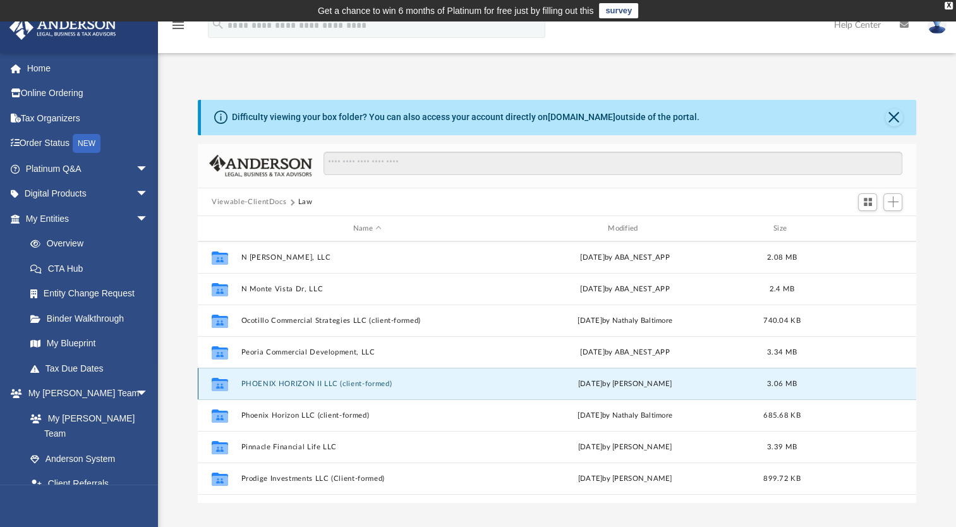
click at [298, 382] on button "PHOENIX HORIZON II LLC (client-formed)" at bounding box center [367, 384] width 252 height 8
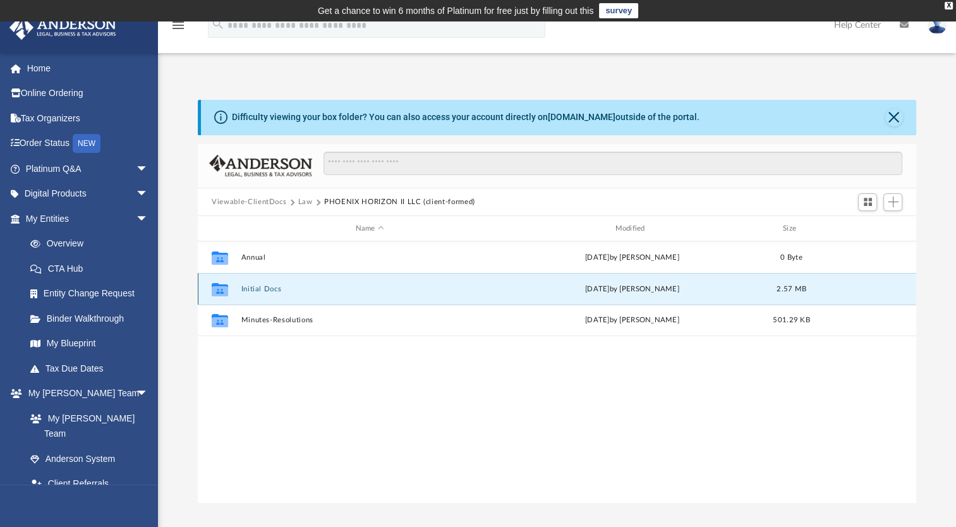
click at [263, 289] on button "Initial Docs" at bounding box center [369, 289] width 257 height 8
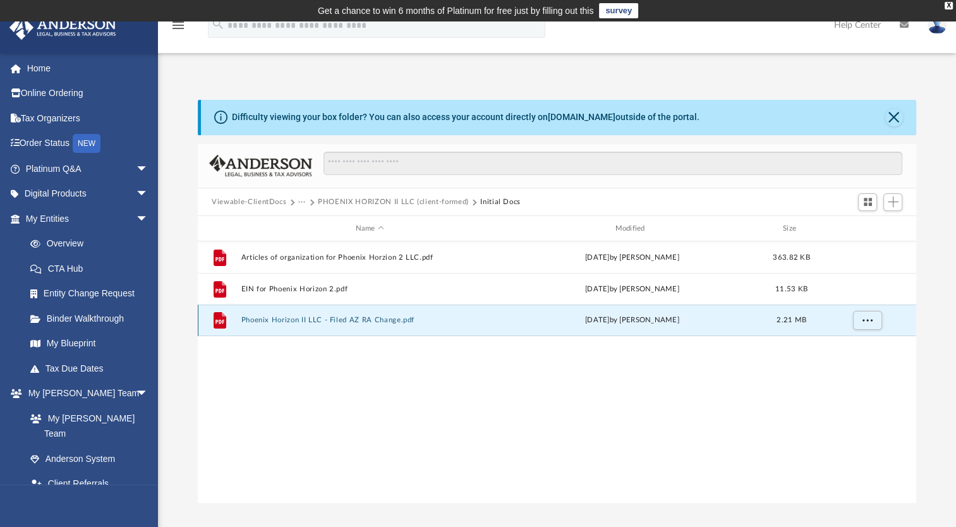
click at [321, 316] on button "Phoenix Horizon II LLC - Filed AZ RA Change.pdf" at bounding box center [369, 320] width 257 height 8
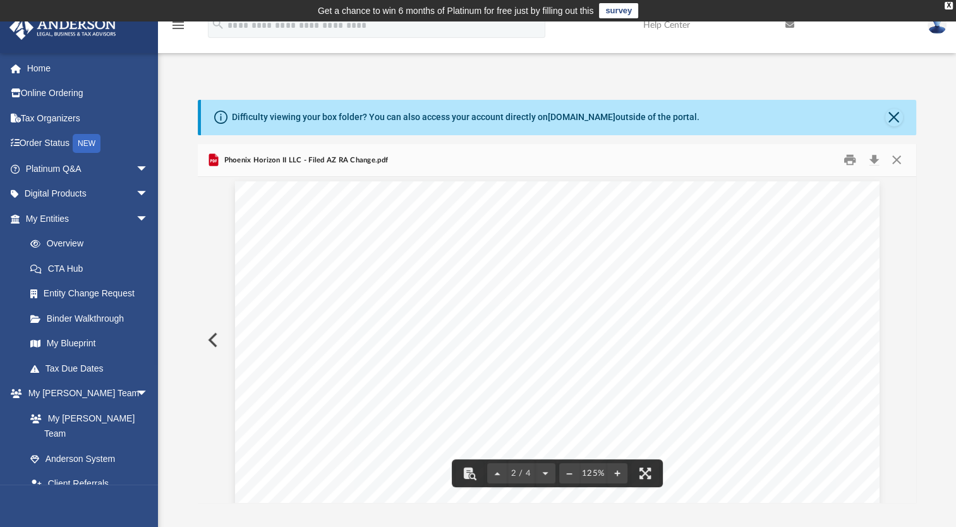
scroll to position [885, 0]
